Goal: Information Seeking & Learning: Learn about a topic

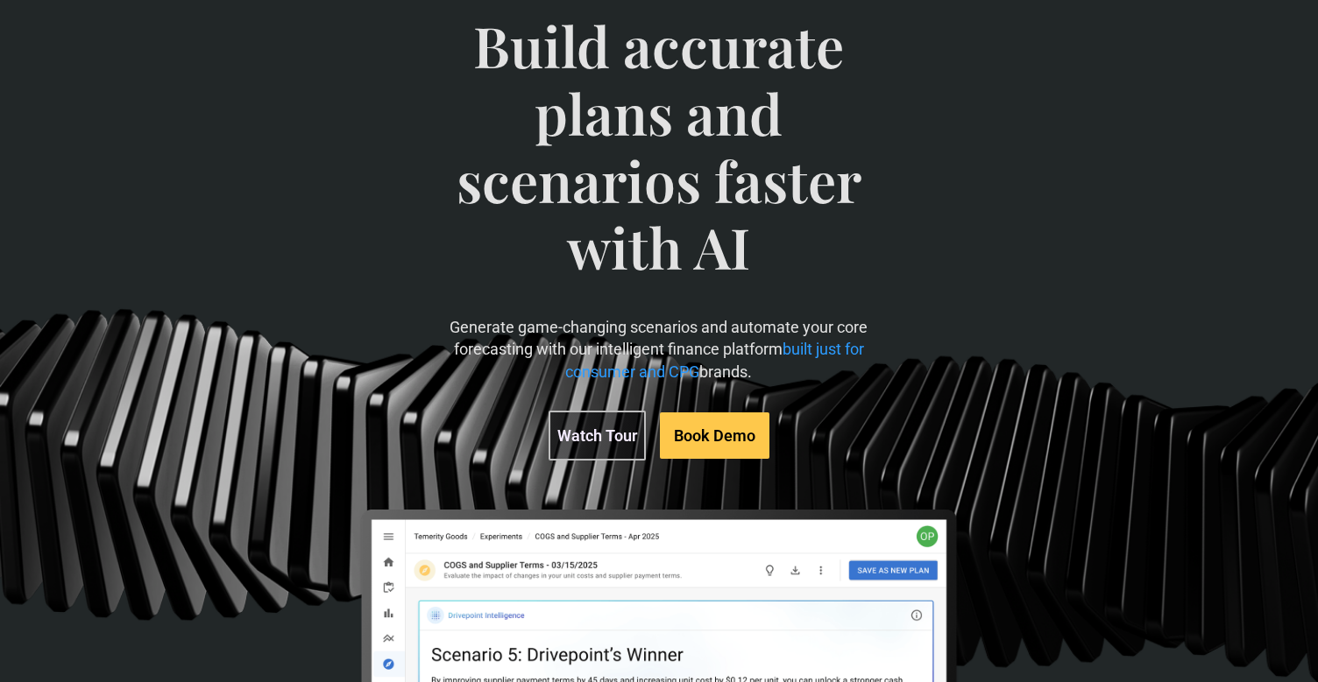
scroll to position [160, 0]
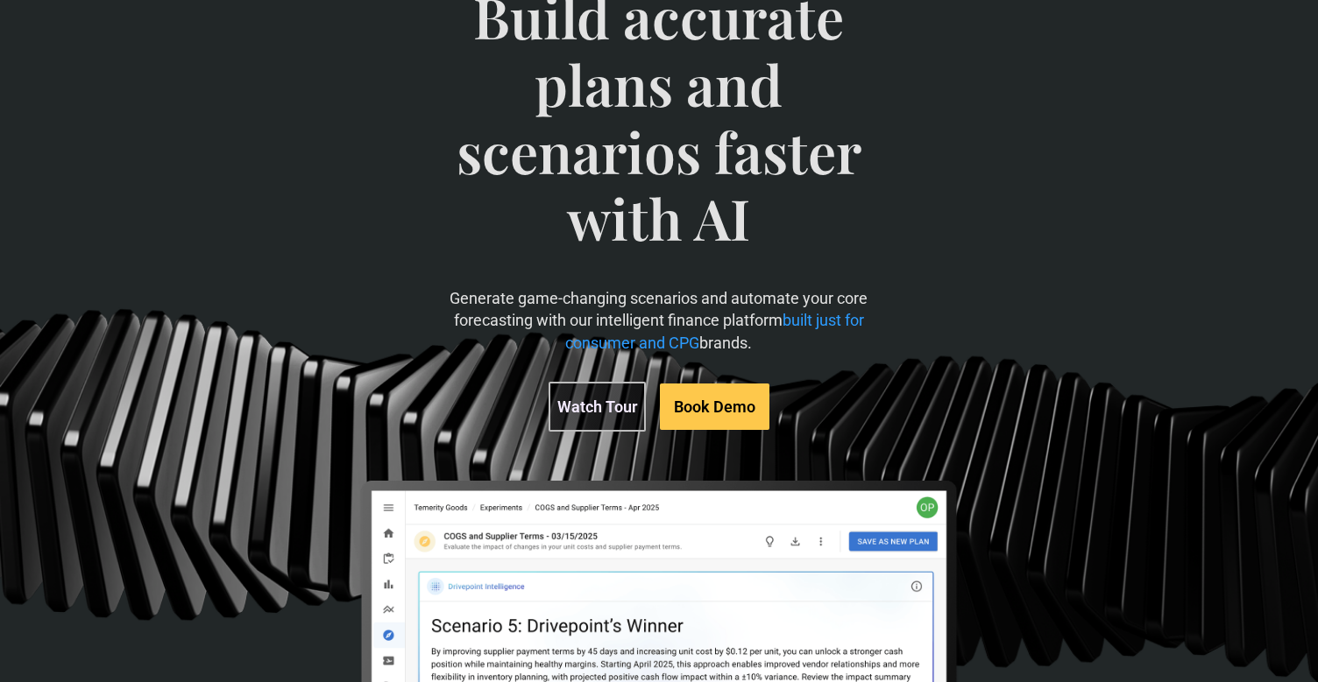
click at [611, 394] on link "Watch Tour" at bounding box center [596, 407] width 97 height 50
click at [597, 406] on link "Watch Tour" at bounding box center [596, 407] width 97 height 50
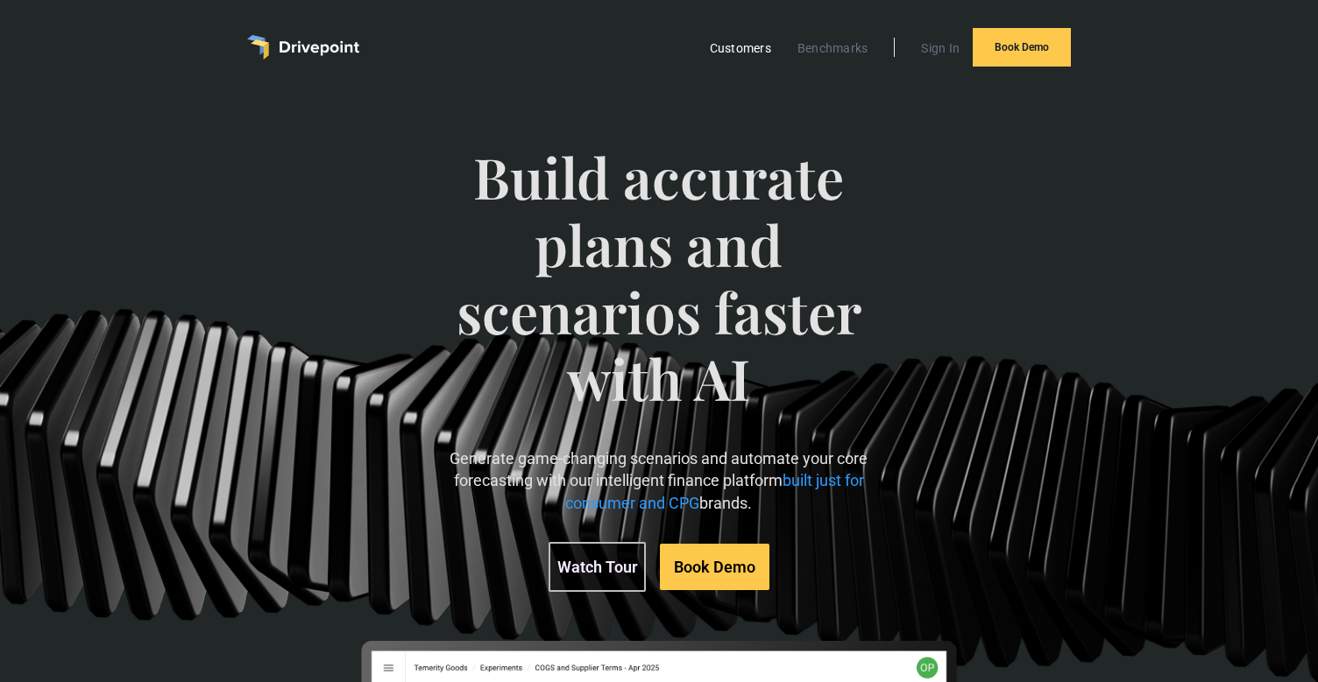
scroll to position [0, 0]
click at [737, 49] on link "Customers" at bounding box center [740, 48] width 79 height 23
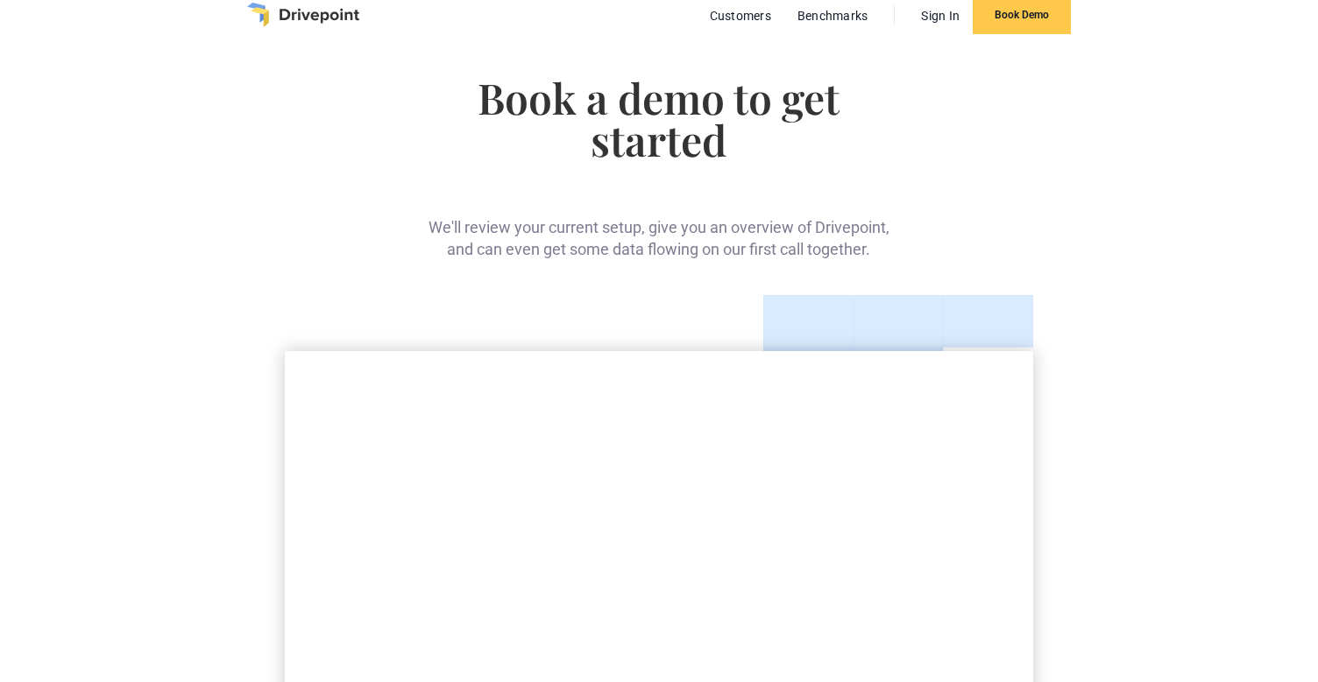
scroll to position [40, 0]
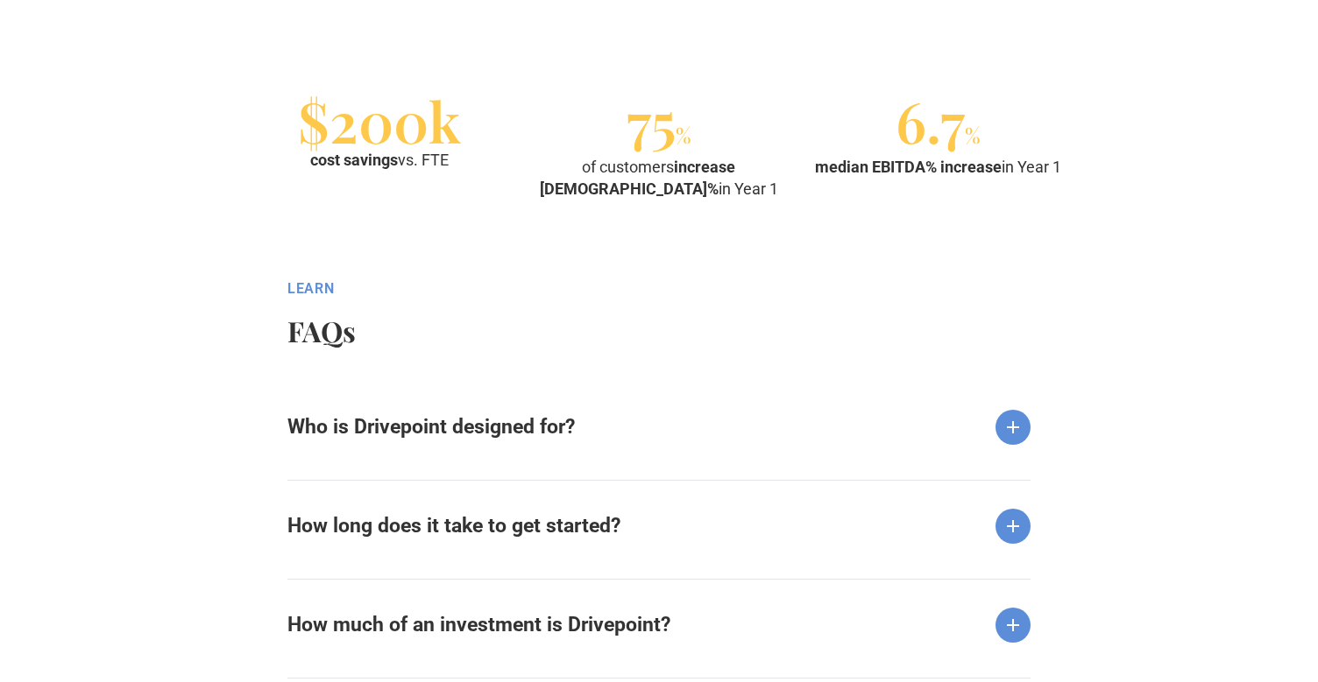
scroll to position [2061, 0]
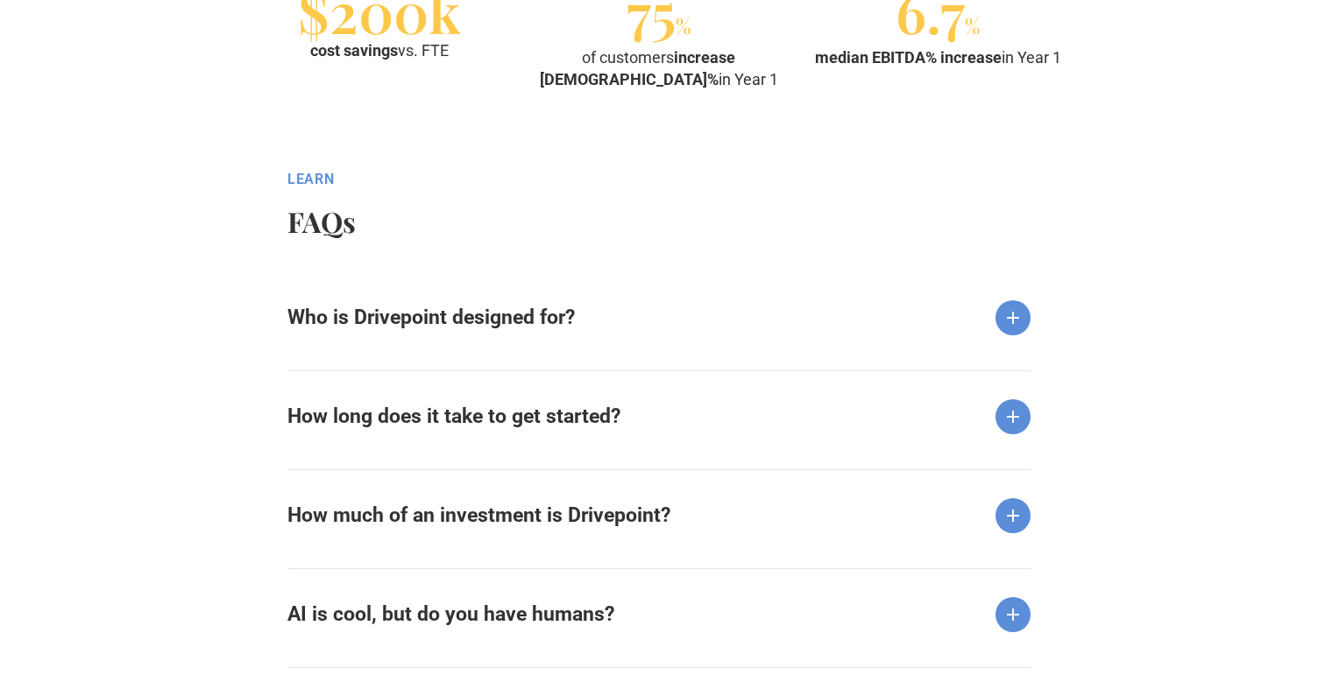
click at [1015, 315] on img at bounding box center [1012, 317] width 35 height 35
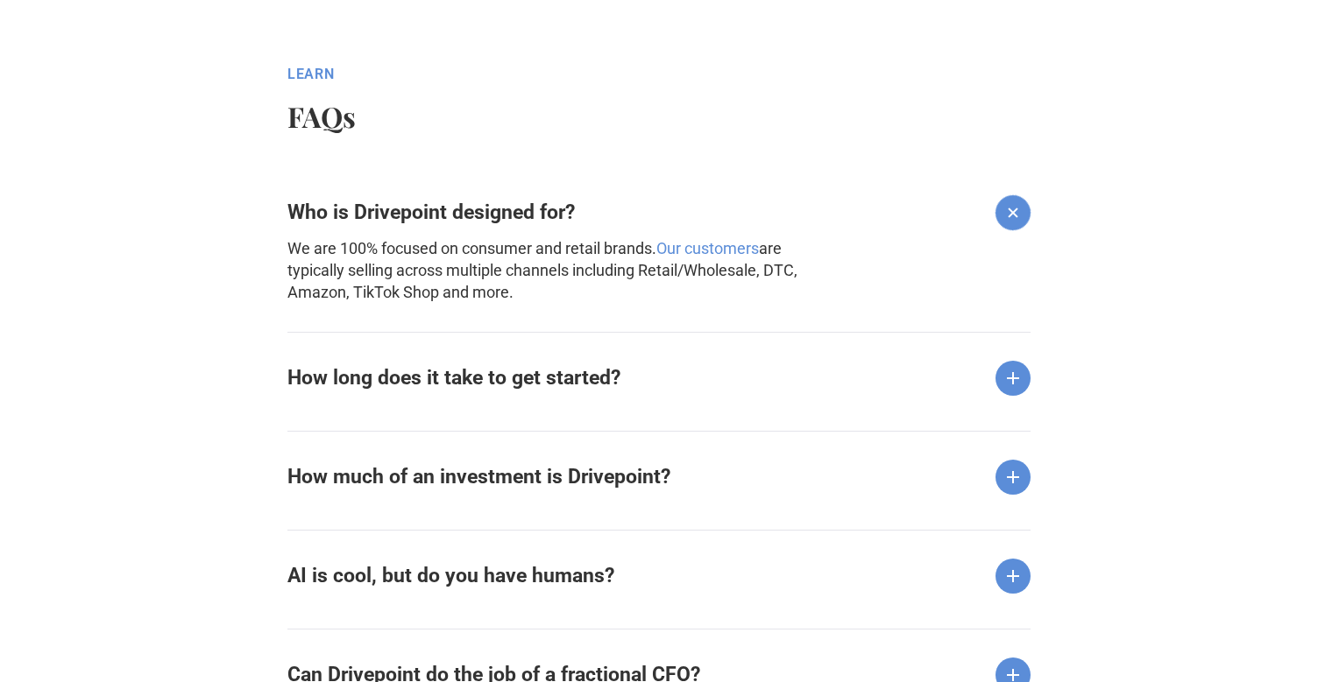
scroll to position [2183, 0]
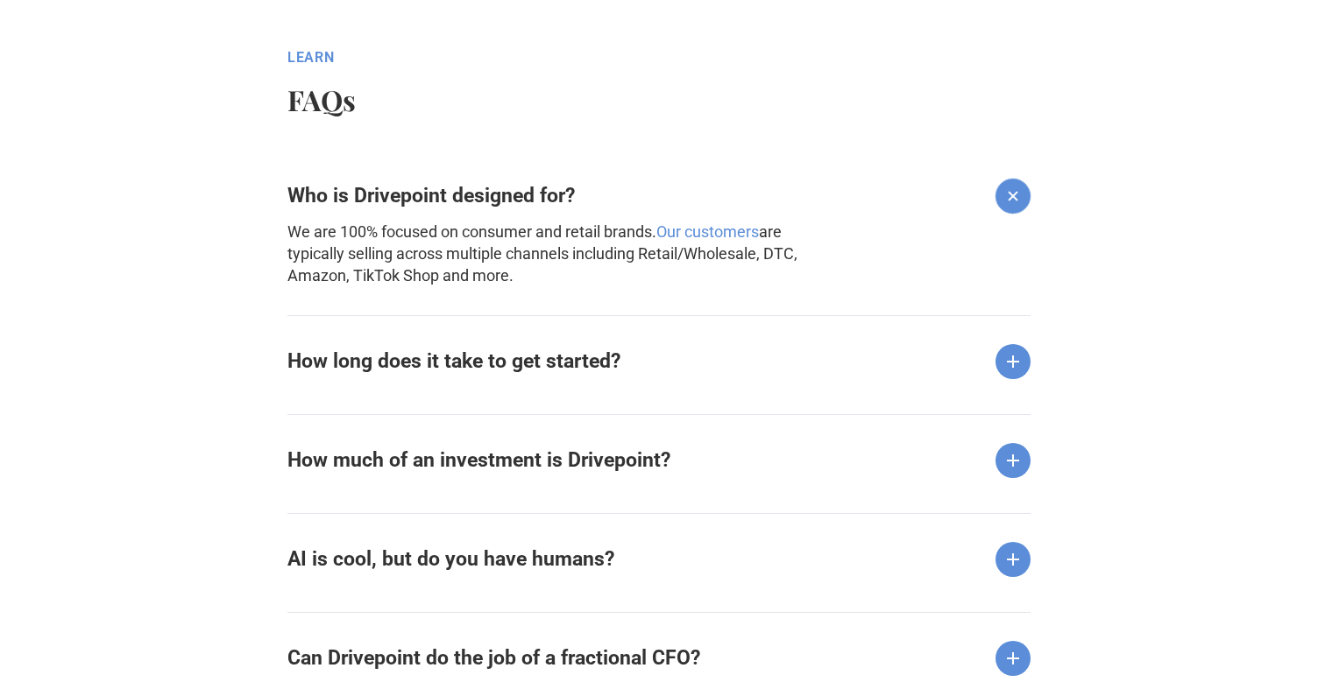
click at [1014, 363] on img at bounding box center [1012, 361] width 35 height 35
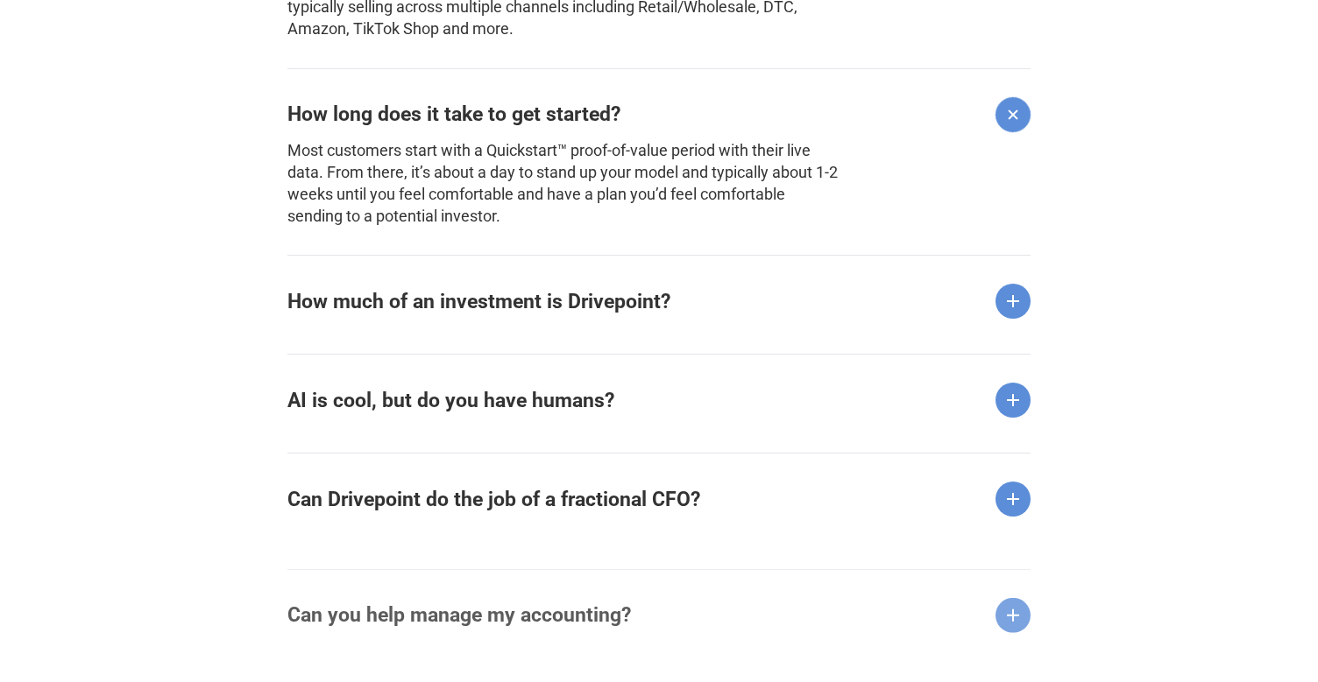
scroll to position [2433, 0]
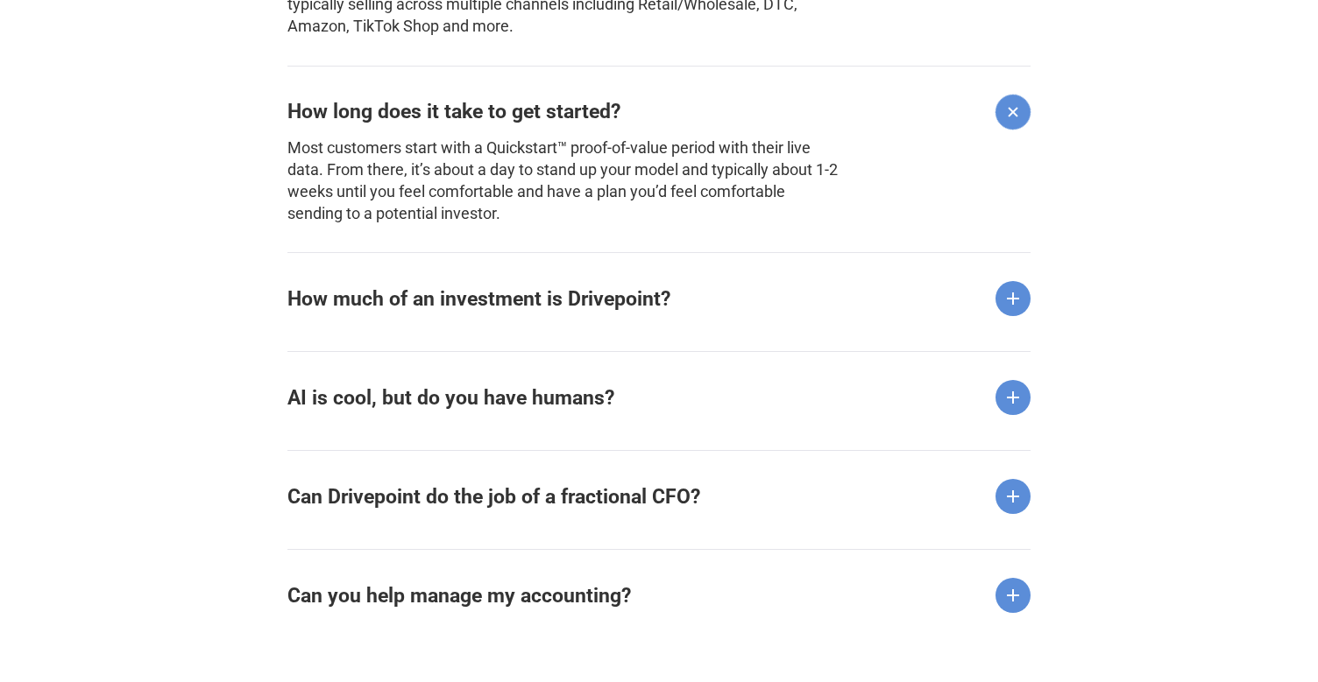
click at [1011, 300] on img at bounding box center [1012, 298] width 35 height 35
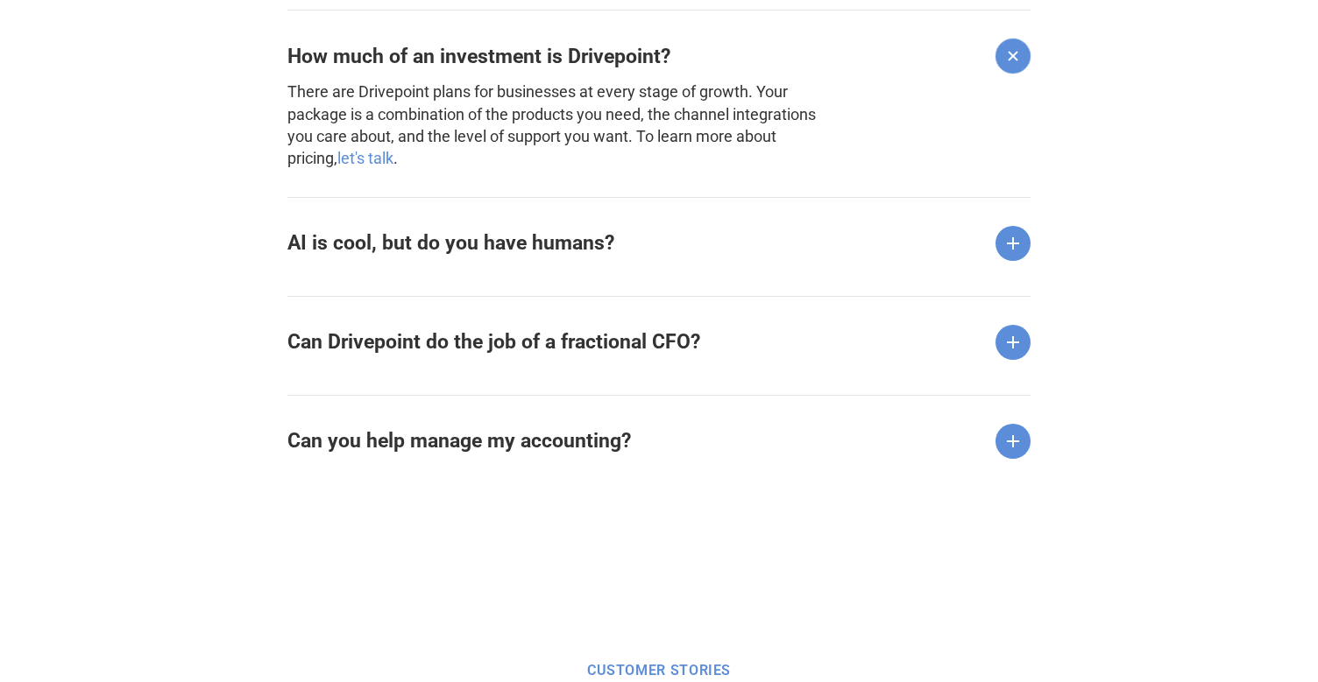
scroll to position [2692, 0]
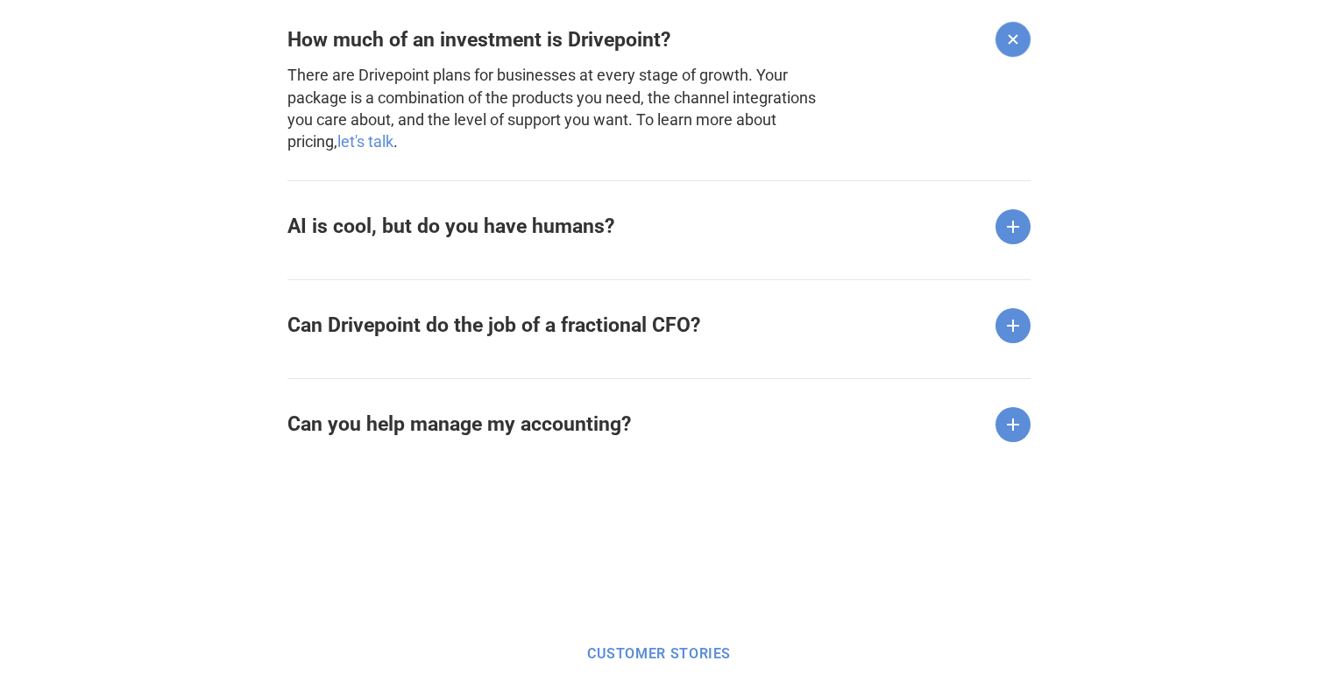
click at [1018, 219] on img at bounding box center [1012, 226] width 35 height 35
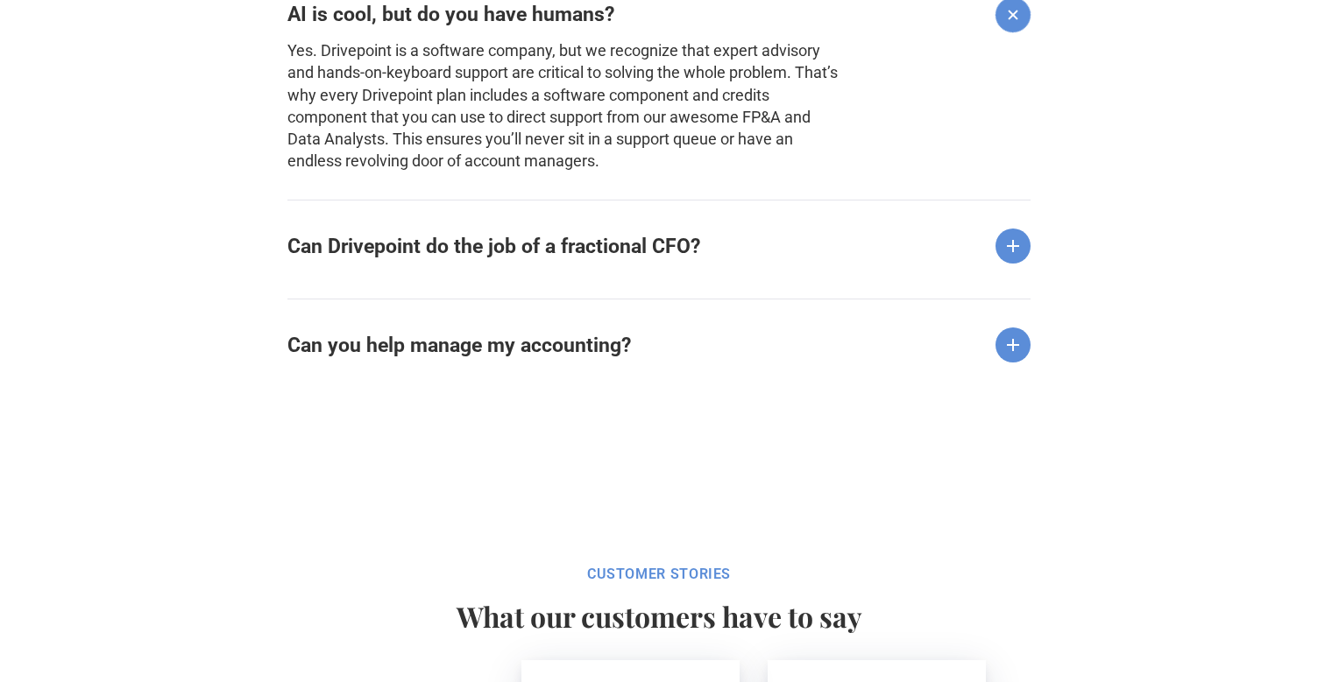
scroll to position [2922, 0]
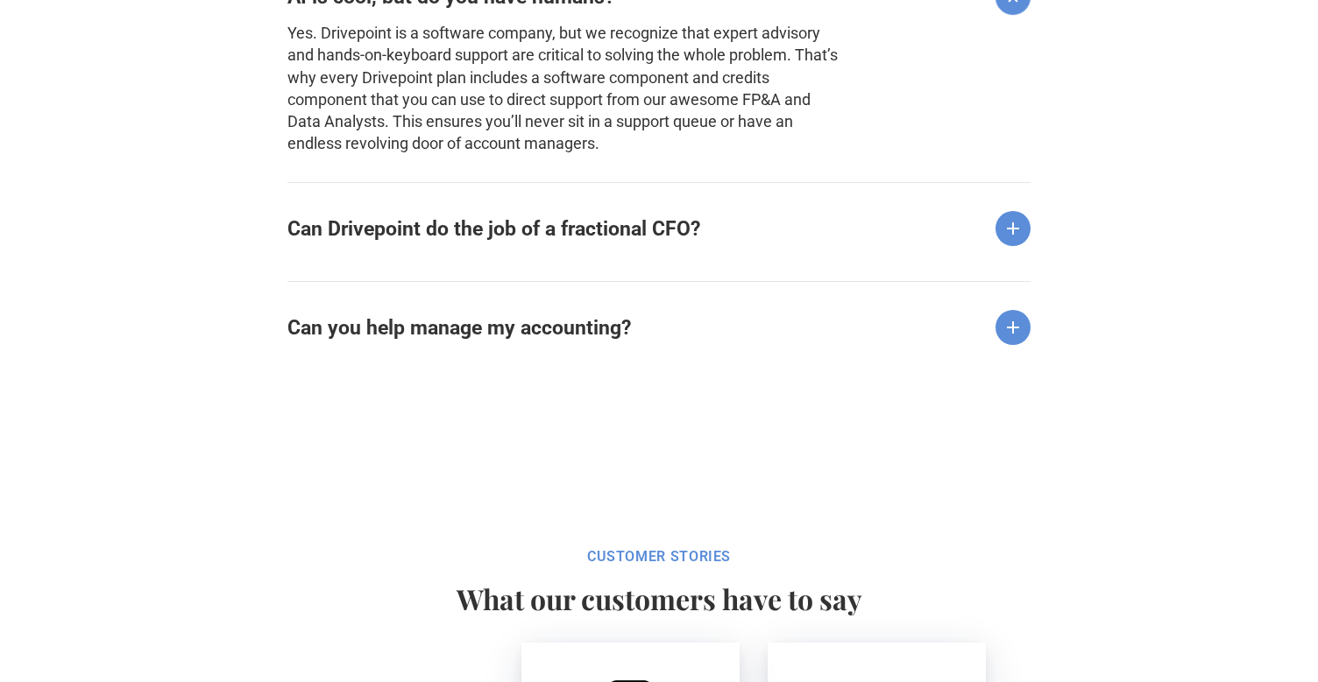
click at [1009, 226] on img at bounding box center [1012, 228] width 35 height 35
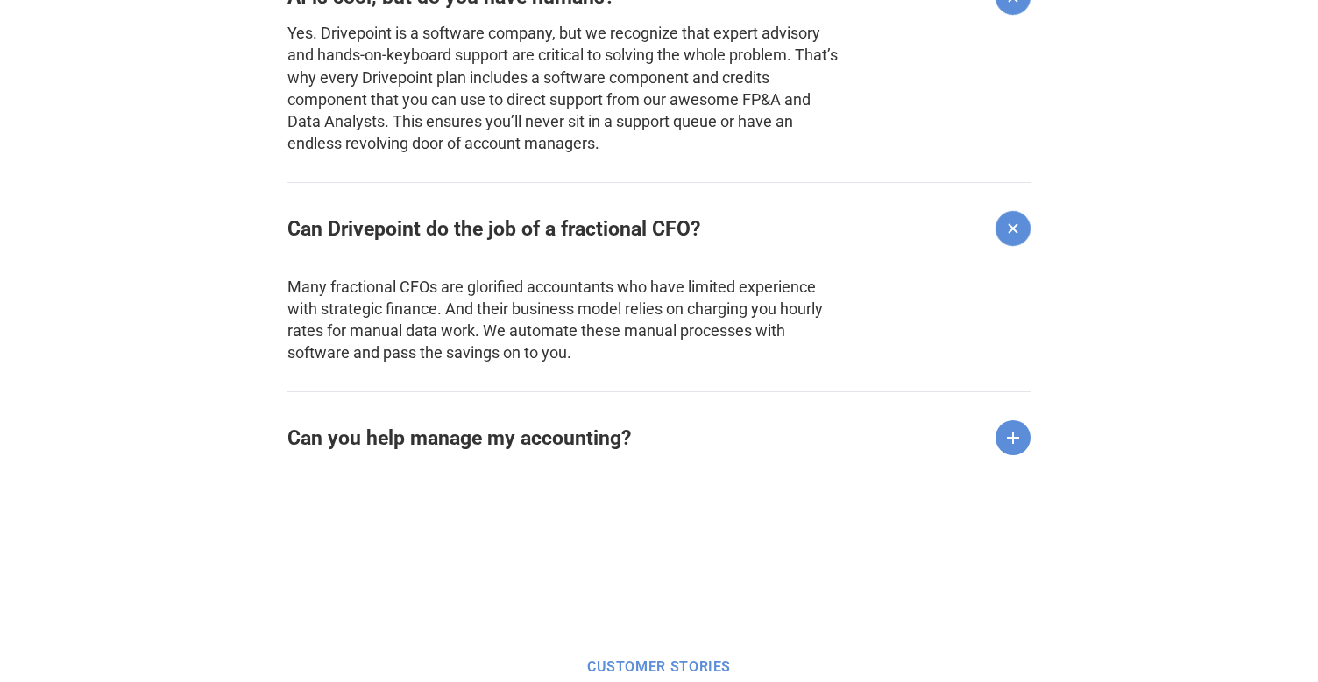
click at [1019, 433] on img at bounding box center [1012, 437] width 35 height 35
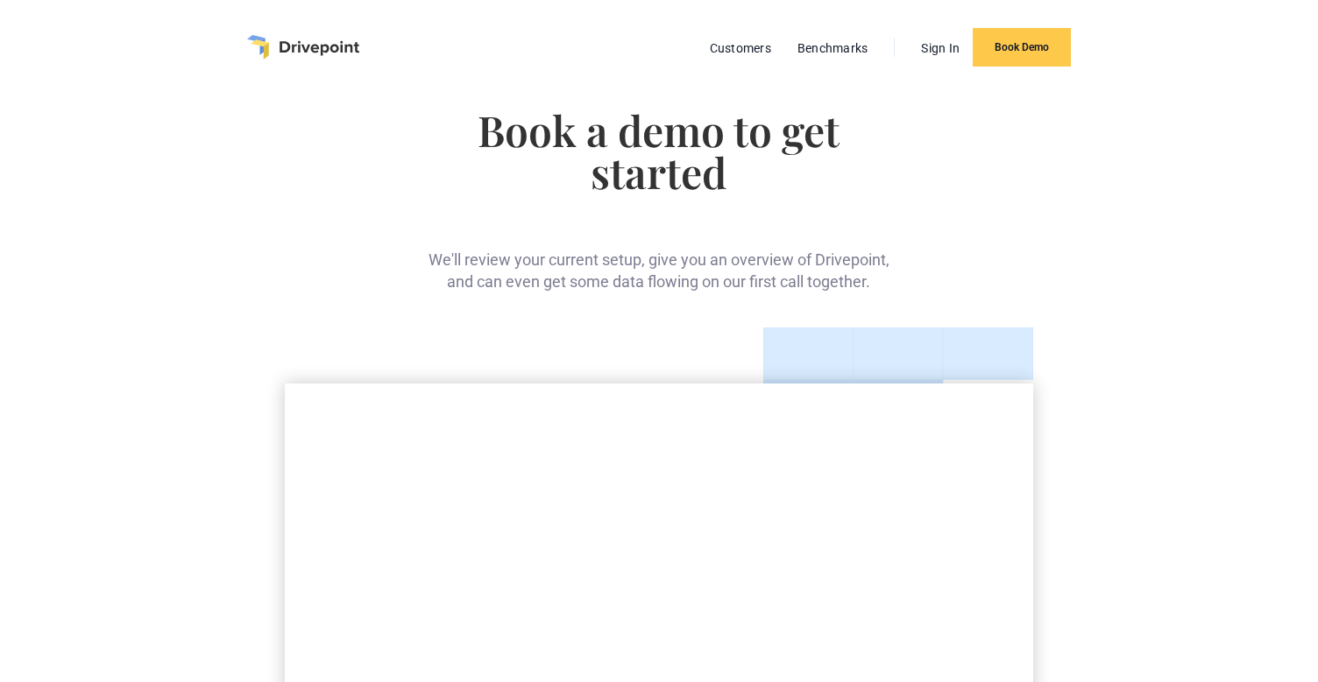
scroll to position [0, 0]
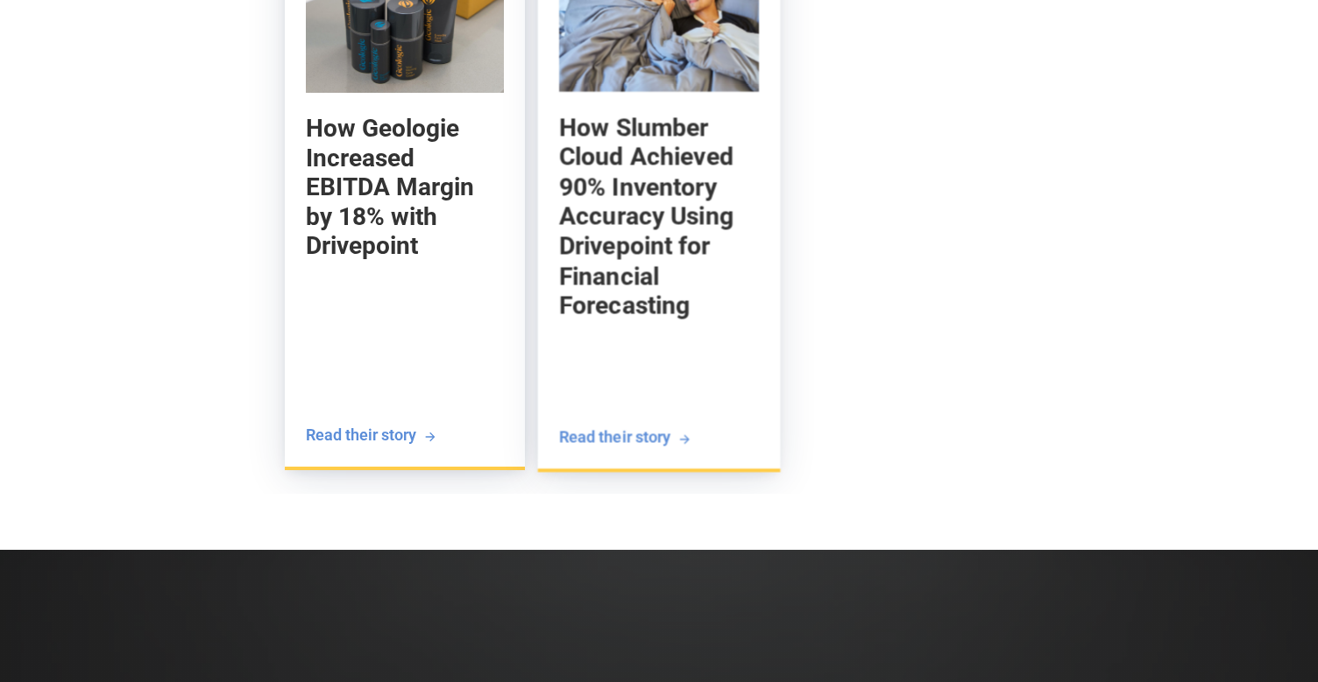
scroll to position [3259, 0]
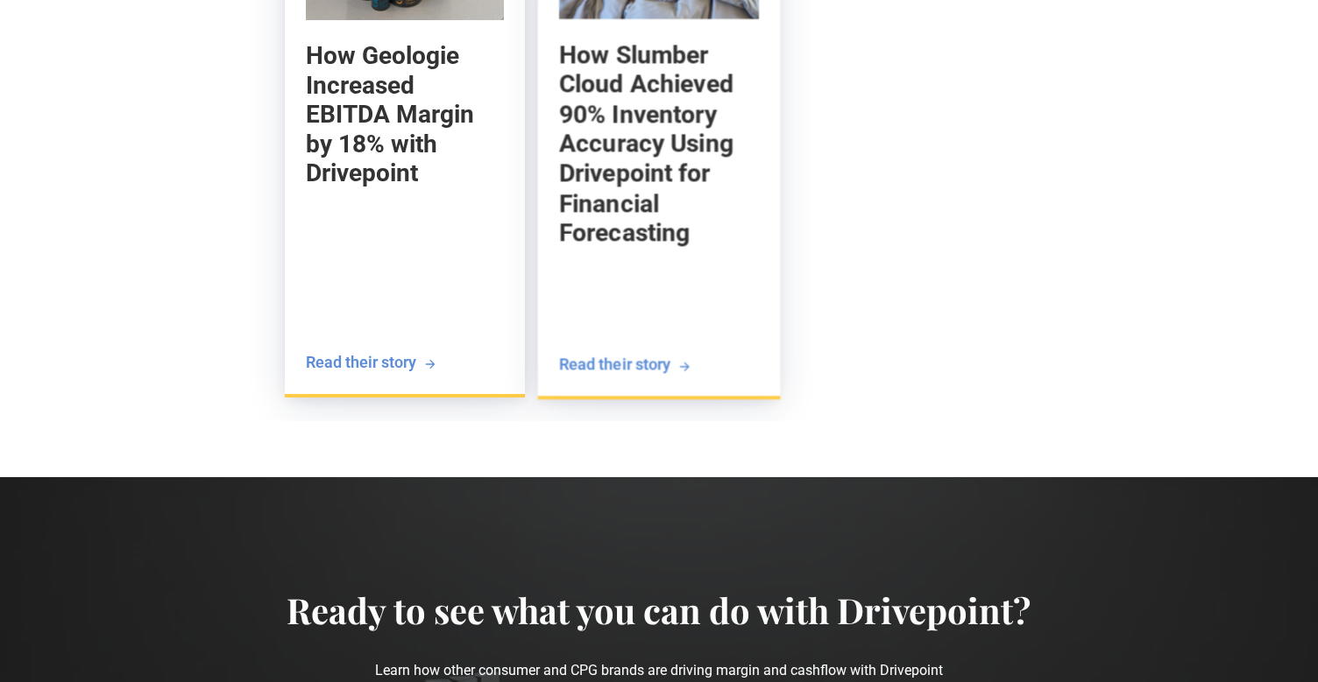
click at [665, 160] on h5 "How Slumber Cloud Achieved 90% Inventory Accuracy Using Drivepoint for Financia…" at bounding box center [659, 144] width 200 height 208
